Goal: Information Seeking & Learning: Learn about a topic

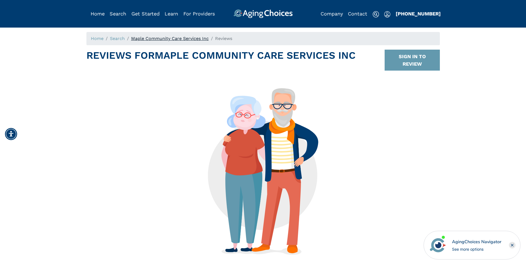
click at [140, 38] on link "Maple Community Care Services Inc" at bounding box center [170, 38] width 78 height 5
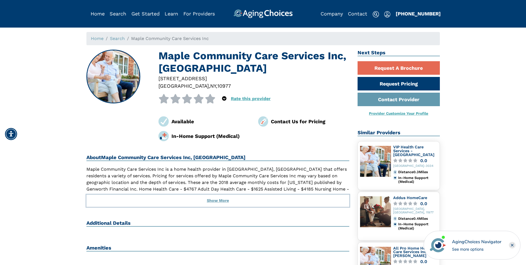
click at [220, 201] on button "Show More" at bounding box center [217, 201] width 263 height 12
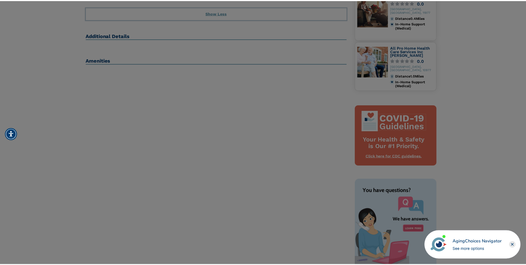
scroll to position [138, 0]
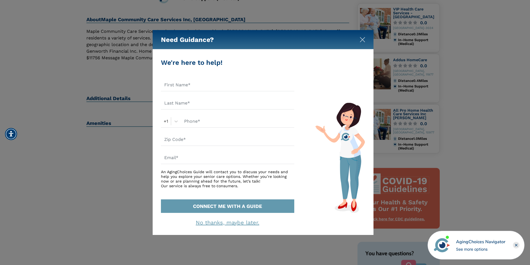
click at [361, 41] on img "Close" at bounding box center [363, 40] width 6 height 6
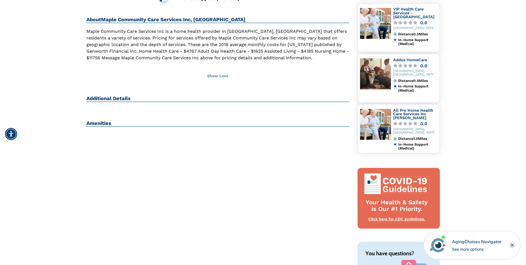
click at [97, 99] on h2 "Additional Details" at bounding box center [217, 99] width 263 height 7
click at [102, 103] on div "Additional Details" at bounding box center [217, 102] width 263 height 12
click at [96, 124] on h2 "Amenities" at bounding box center [217, 123] width 263 height 7
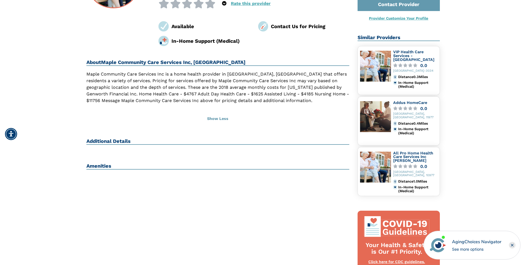
scroll to position [0, 0]
